Goal: Information Seeking & Learning: Learn about a topic

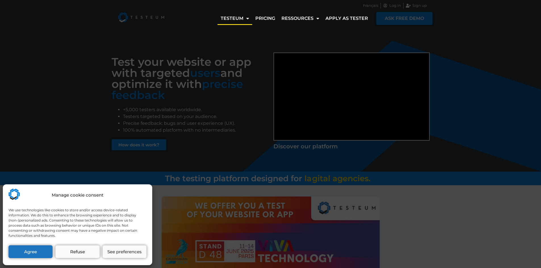
click at [374, 6] on div "Manage cookie consent We use technologies like cookies to store and/or access d…" at bounding box center [270, 134] width 541 height 268
click at [30, 253] on button "Agree" at bounding box center [31, 251] width 44 height 13
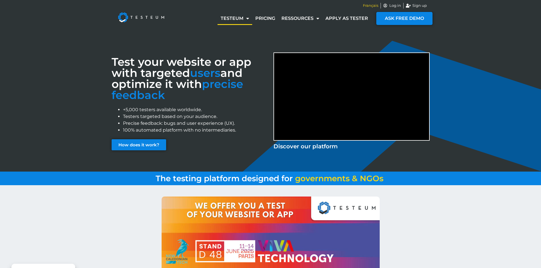
click at [376, 3] on span "Français" at bounding box center [370, 6] width 15 height 6
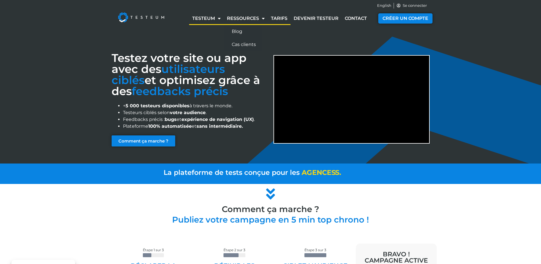
click at [277, 20] on link "Tarifs" at bounding box center [279, 18] width 23 height 13
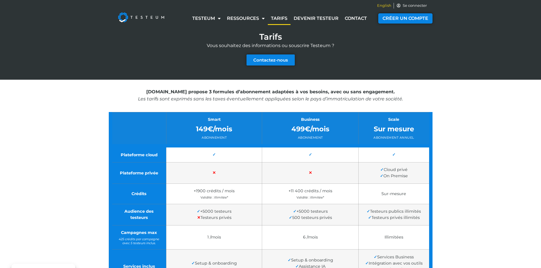
click at [383, 7] on span "English" at bounding box center [384, 6] width 14 height 6
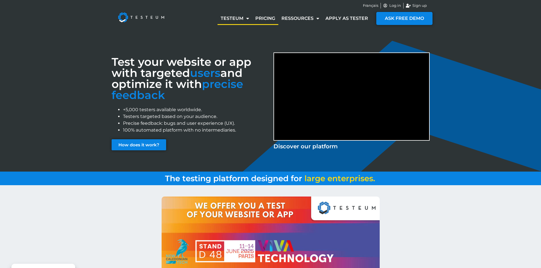
click at [267, 14] on link "Pricing" at bounding box center [265, 18] width 26 height 13
